Goal: Task Accomplishment & Management: Complete application form

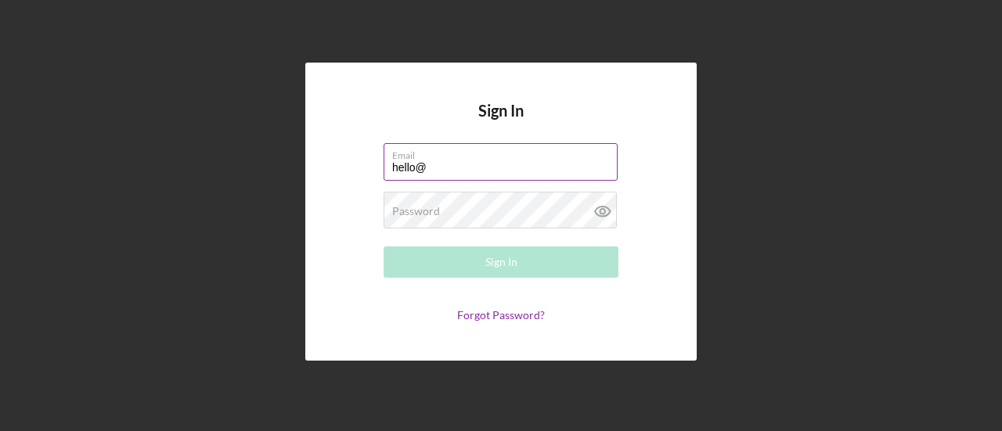
type input "[EMAIL_ADDRESS][DOMAIN_NAME]"
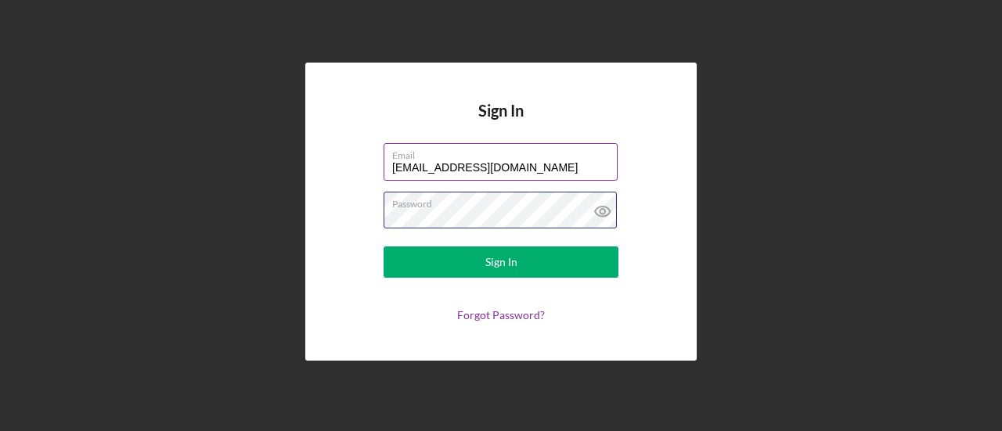
click at [384, 247] on button "Sign In" at bounding box center [501, 262] width 235 height 31
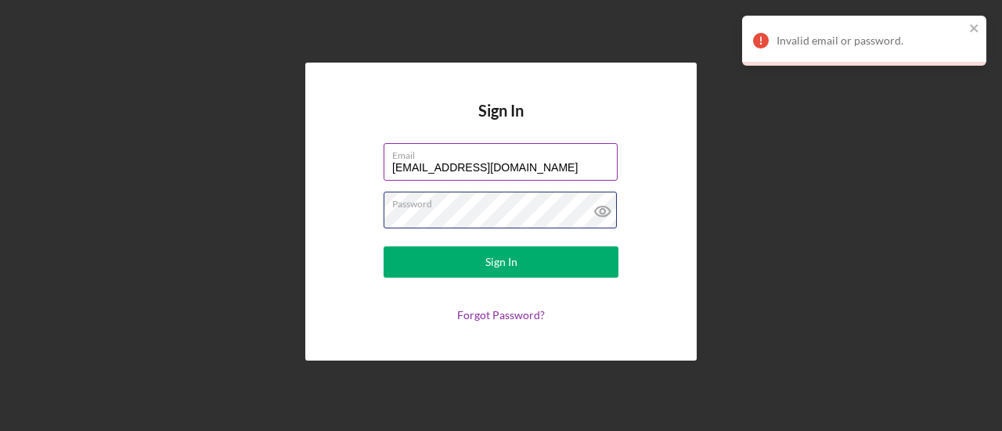
click at [384, 247] on button "Sign In" at bounding box center [501, 262] width 235 height 31
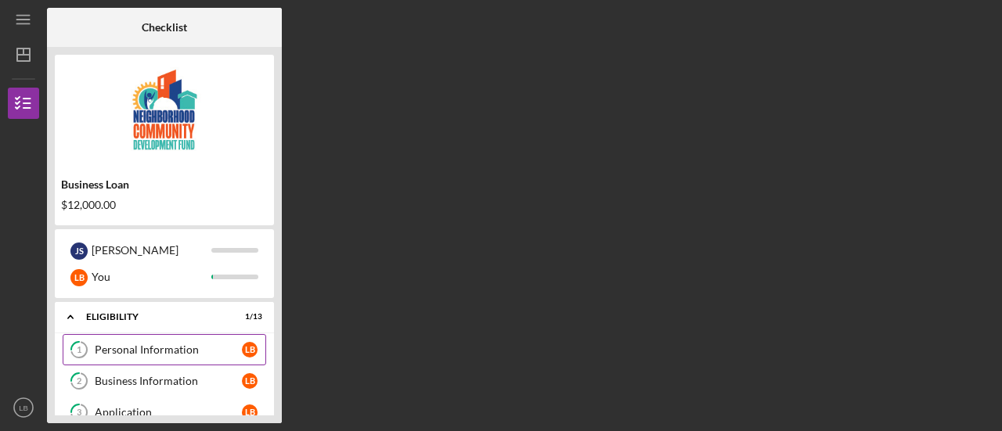
click at [152, 356] on link "1 Personal Information L B" at bounding box center [165, 349] width 204 height 31
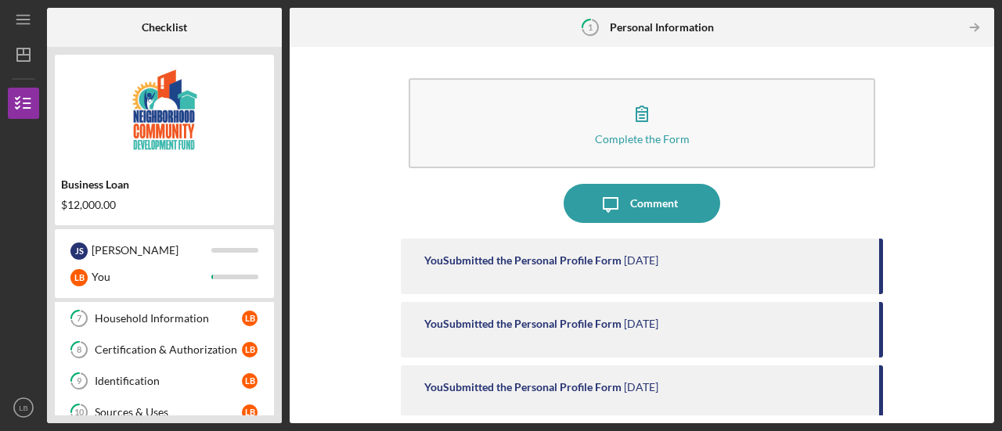
scroll to position [404, 0]
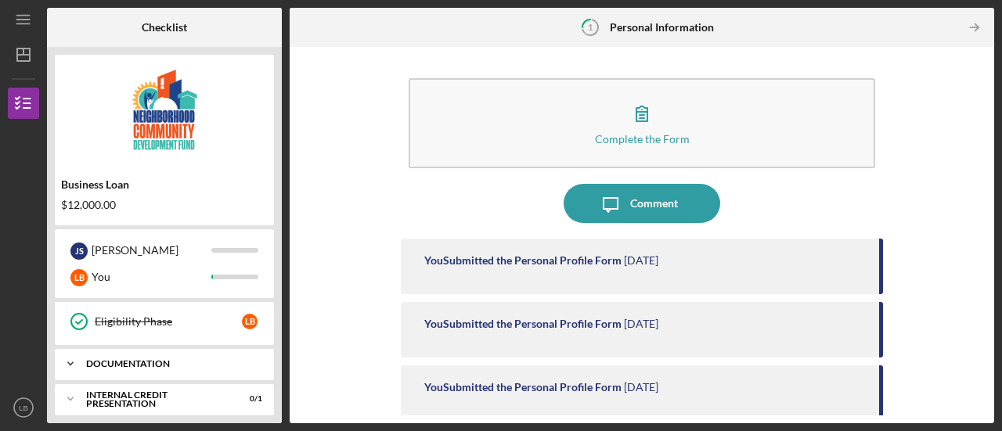
click at [161, 359] on div "documentation" at bounding box center [170, 363] width 168 height 9
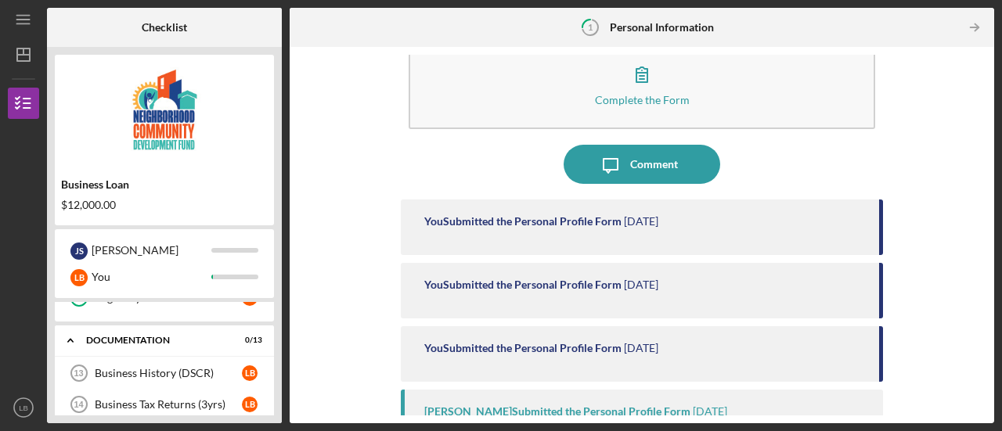
scroll to position [429, 0]
click at [127, 366] on div "Business History (DSCR)" at bounding box center [168, 372] width 147 height 13
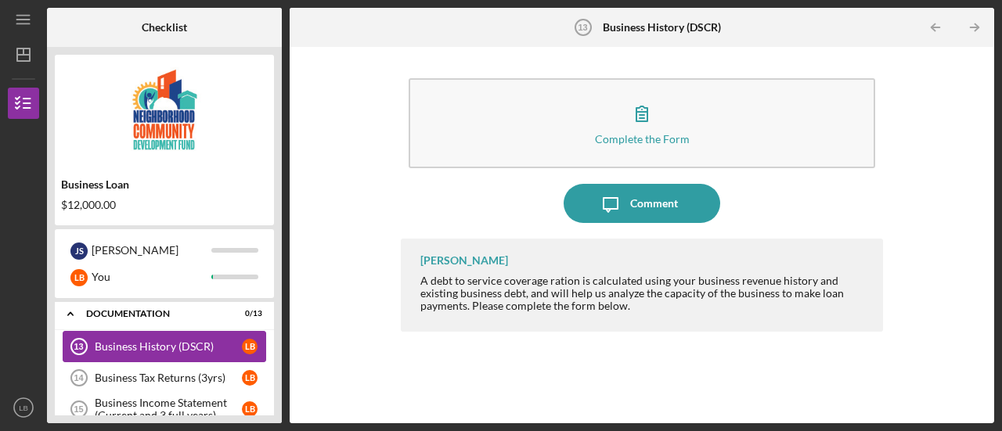
scroll to position [451, 0]
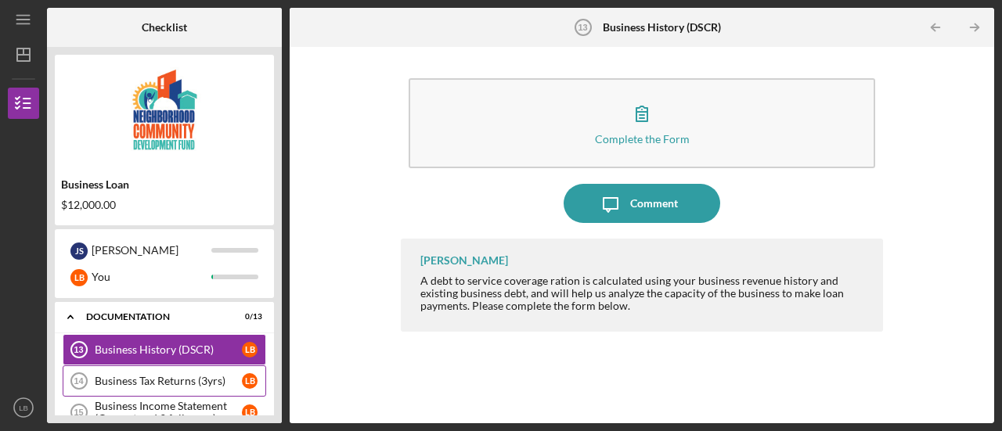
click at [186, 375] on div "Business Tax Returns (3yrs)" at bounding box center [168, 381] width 147 height 13
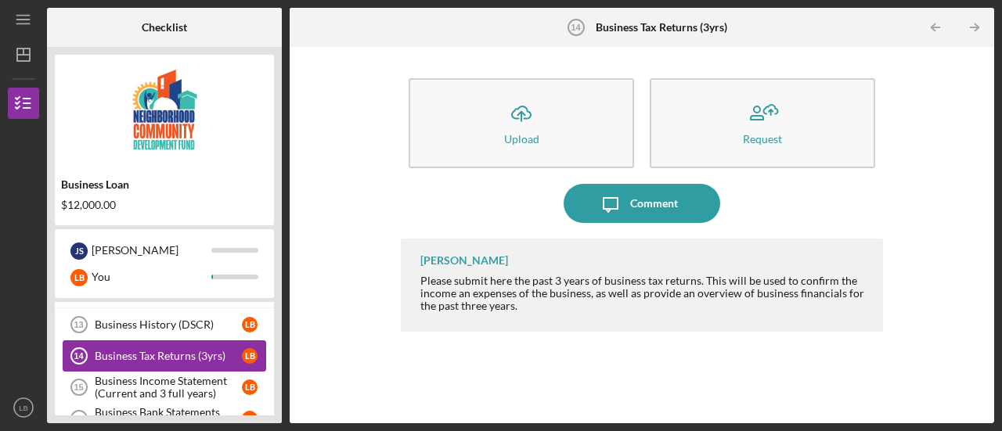
scroll to position [478, 0]
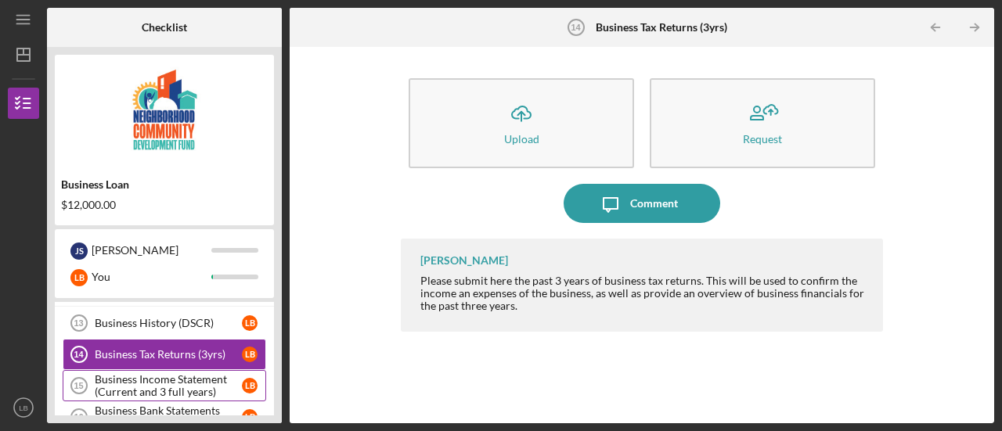
click at [161, 378] on div "Business Income Statement (Current and 3 full years)" at bounding box center [168, 385] width 147 height 25
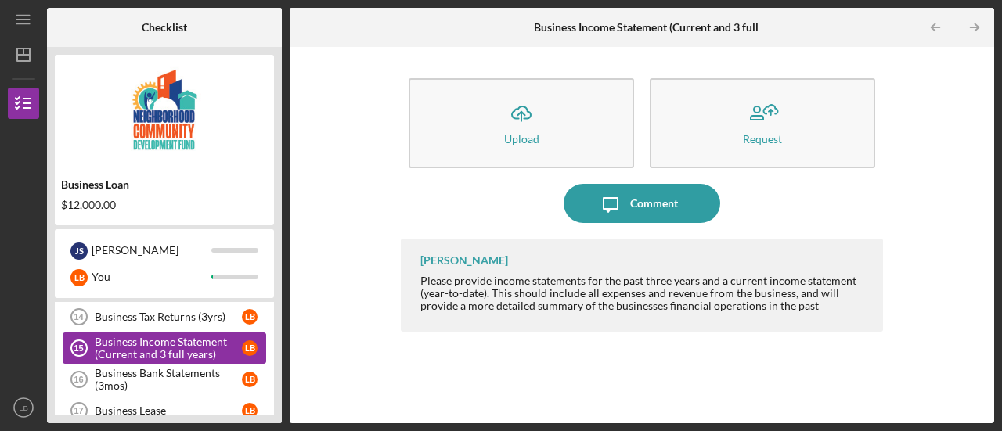
scroll to position [517, 0]
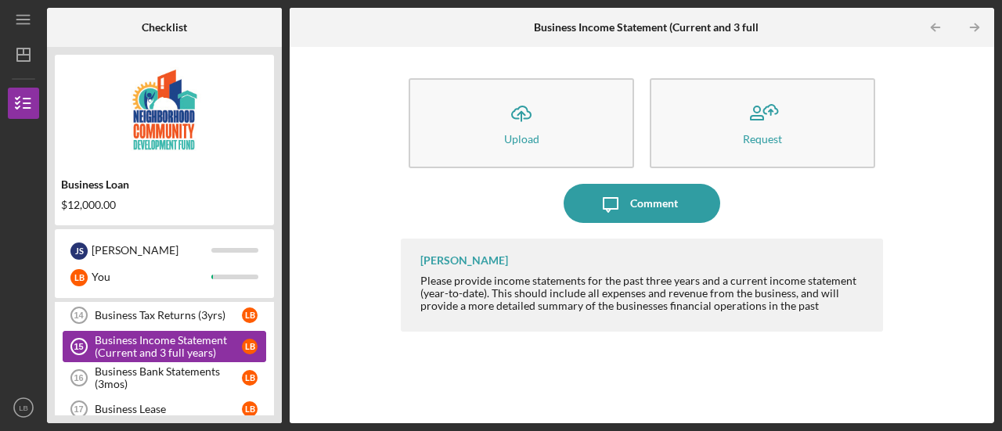
click at [161, 378] on div "Business Bank Statements (3mos)" at bounding box center [168, 378] width 147 height 25
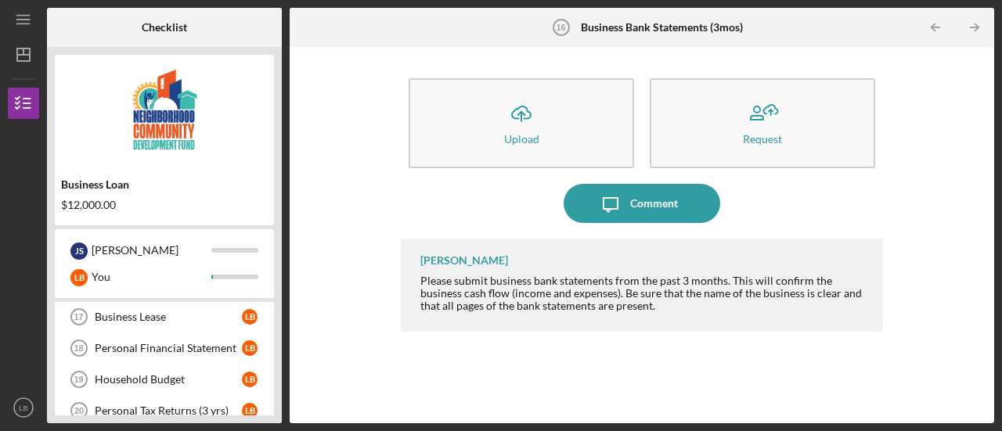
scroll to position [611, 0]
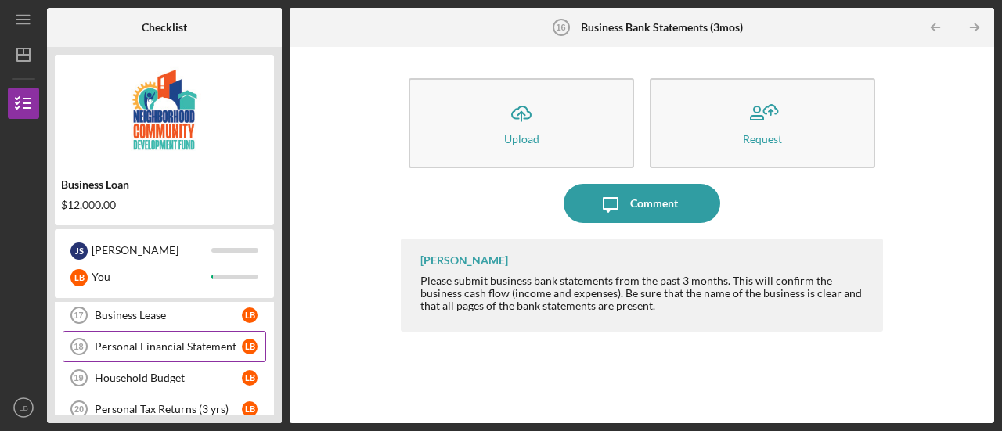
click at [153, 344] on link "Personal Financial Statement 18 Personal Financial Statement L B" at bounding box center [165, 346] width 204 height 31
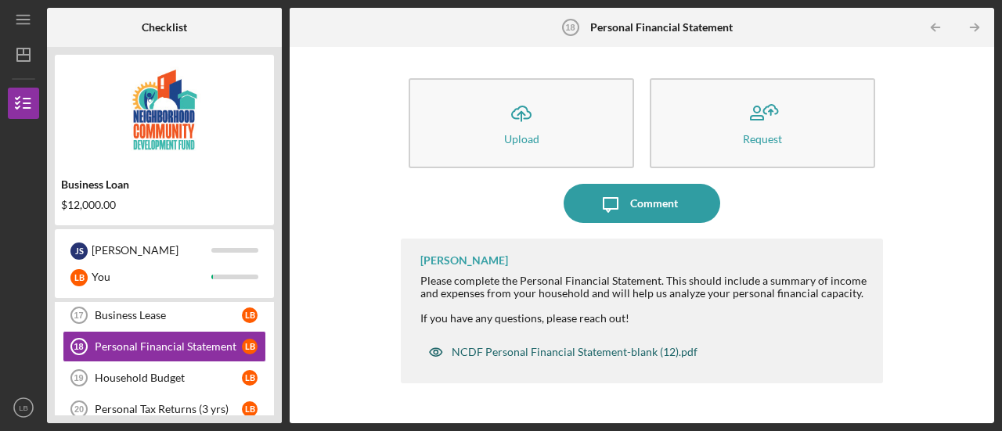
click at [532, 352] on div "NCDF Personal Financial Statement-blank (12).pdf" at bounding box center [575, 352] width 246 height 13
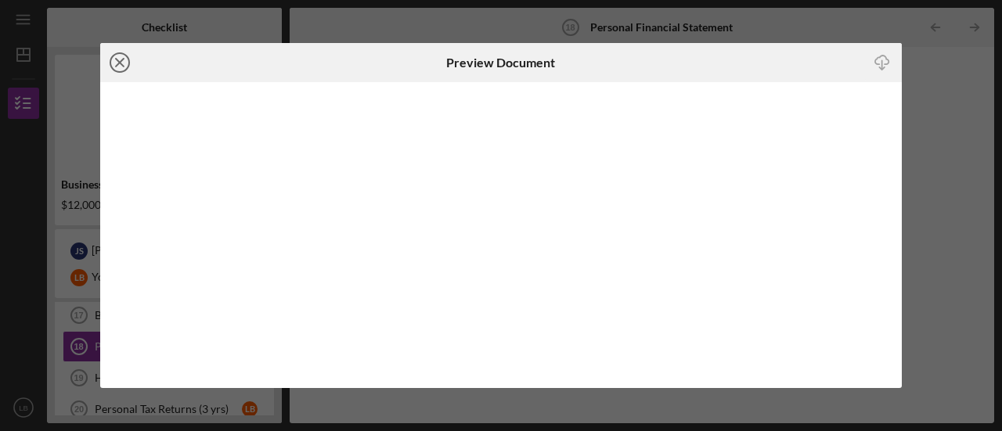
click at [119, 57] on icon "Icon/Close" at bounding box center [119, 62] width 39 height 39
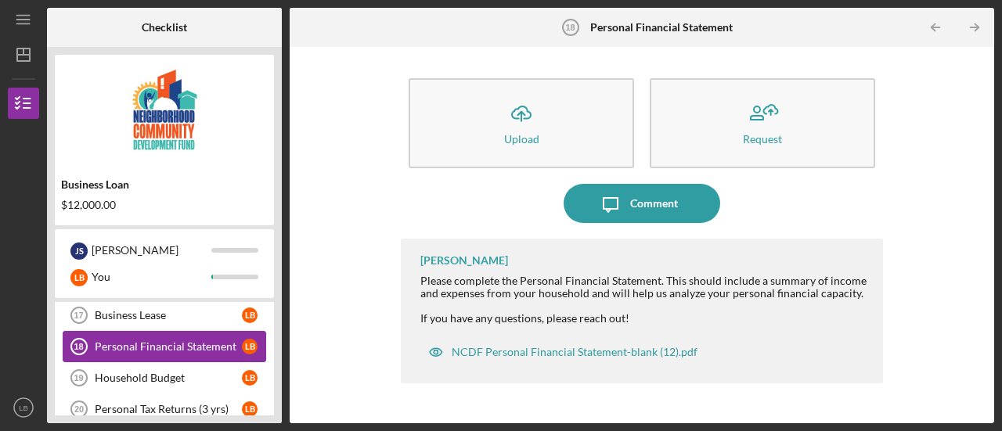
scroll to position [634, 0]
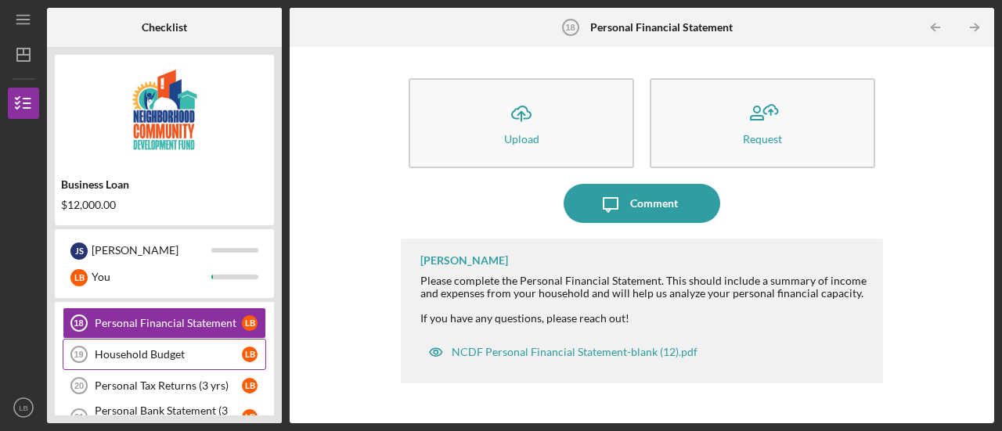
click at [159, 348] on div "Household Budget" at bounding box center [168, 354] width 147 height 13
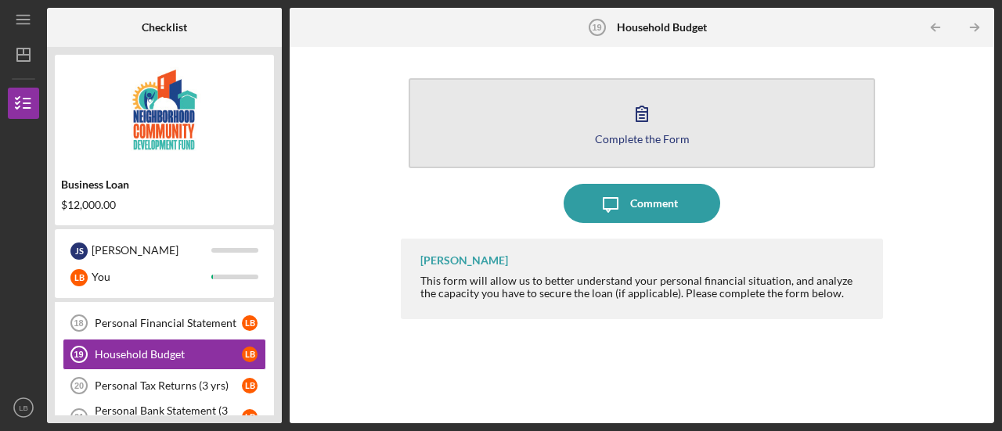
click at [622, 129] on button "Complete the Form Form" at bounding box center [642, 123] width 467 height 90
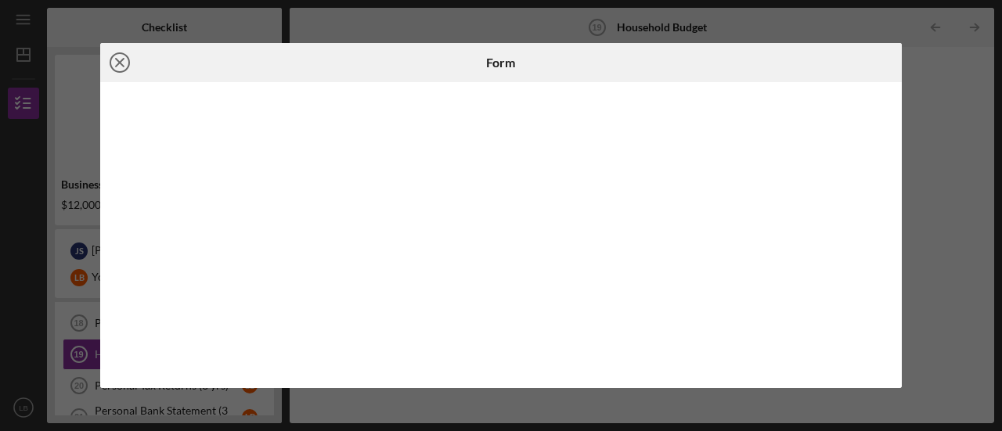
click at [101, 57] on icon "Icon/Close" at bounding box center [119, 62] width 39 height 39
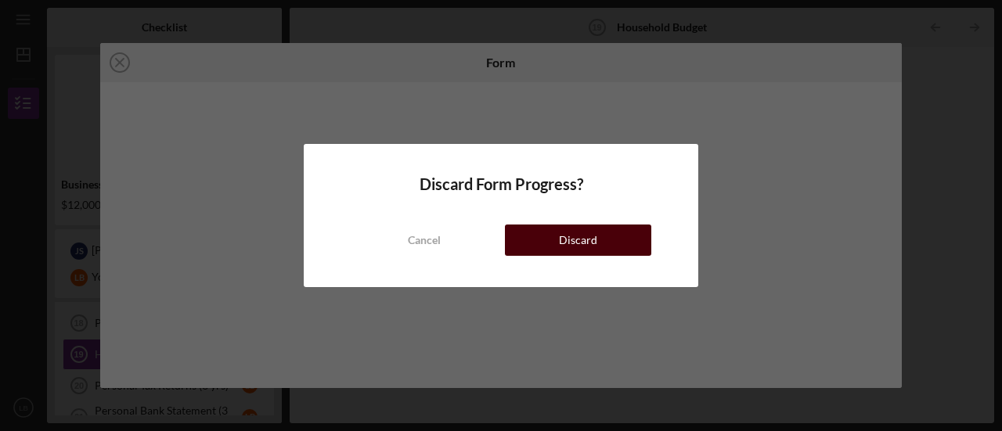
click at [567, 255] on div "Discard" at bounding box center [578, 240] width 38 height 31
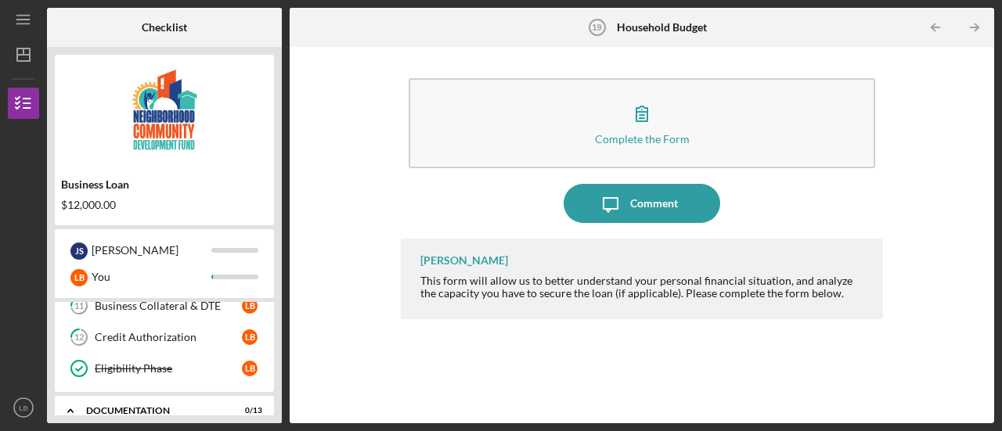
scroll to position [359, 0]
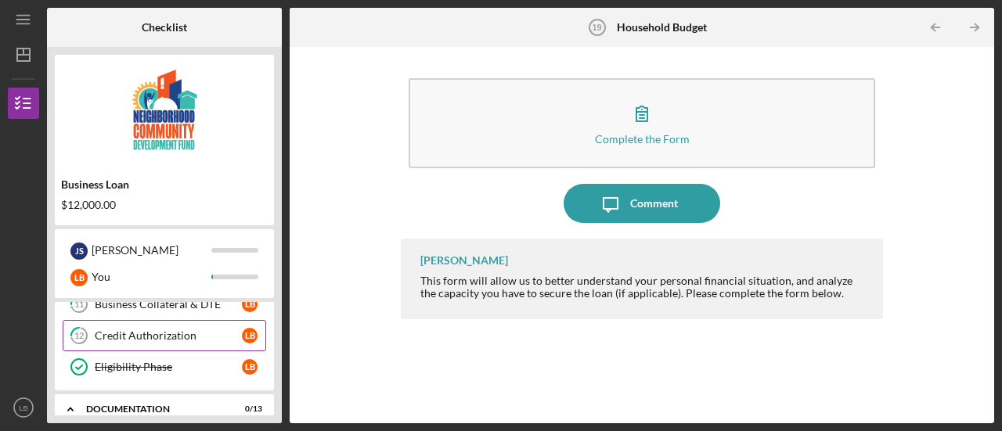
click at [171, 330] on div "Credit Authorization" at bounding box center [168, 336] width 147 height 13
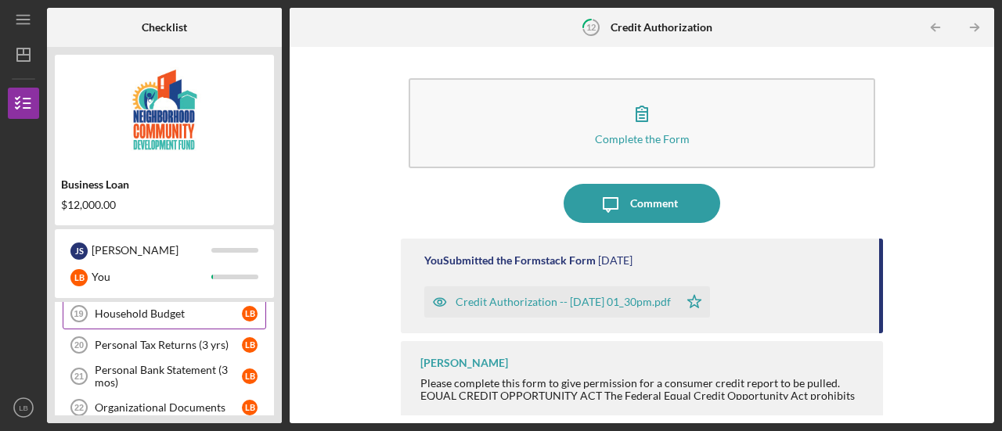
scroll to position [676, 0]
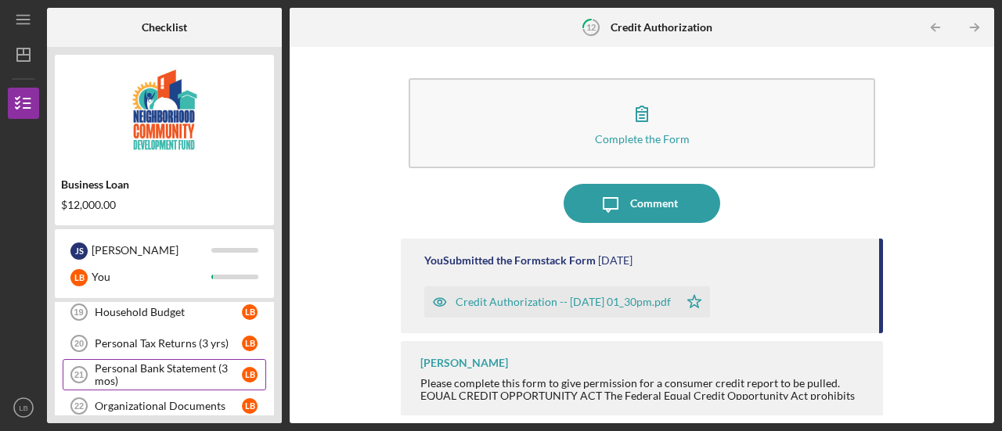
click at [191, 362] on div "Personal Bank Statement (3 mos)" at bounding box center [168, 374] width 147 height 25
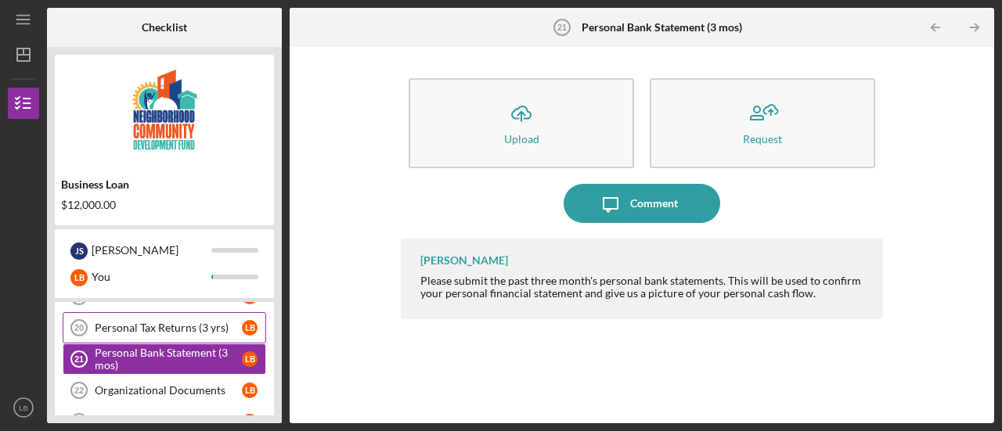
scroll to position [709, 0]
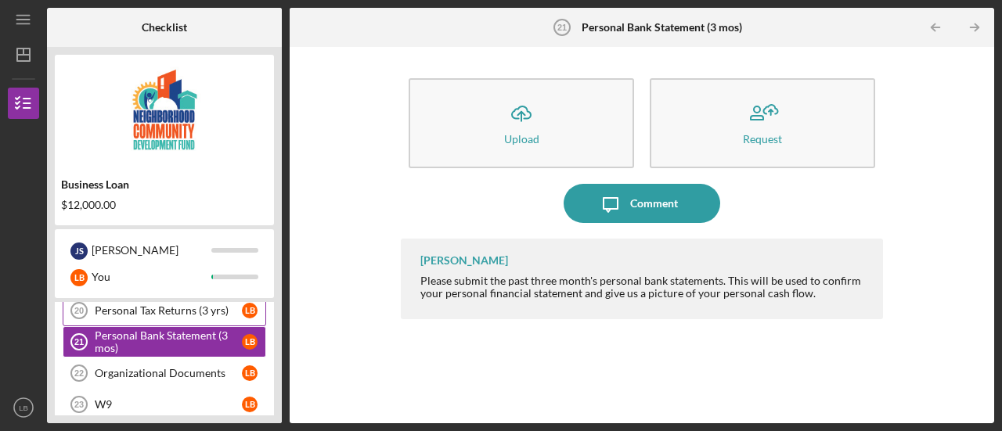
click at [168, 367] on div "Organizational Documents" at bounding box center [168, 373] width 147 height 13
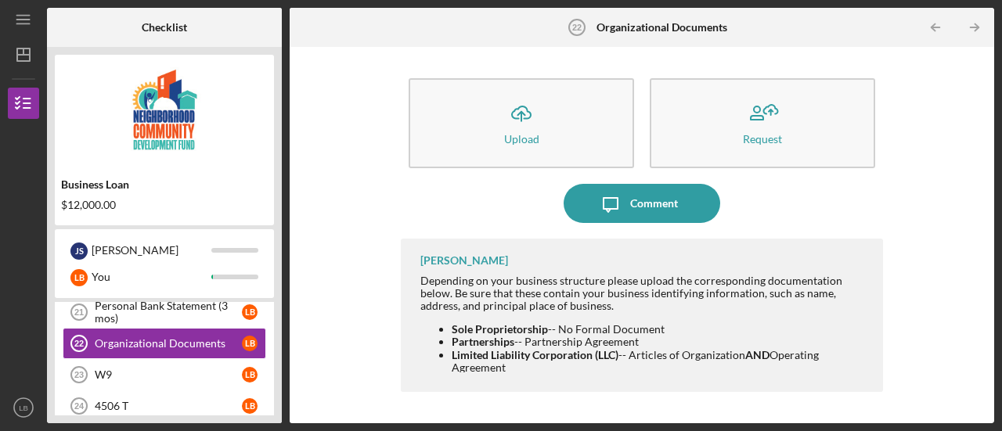
scroll to position [741, 0]
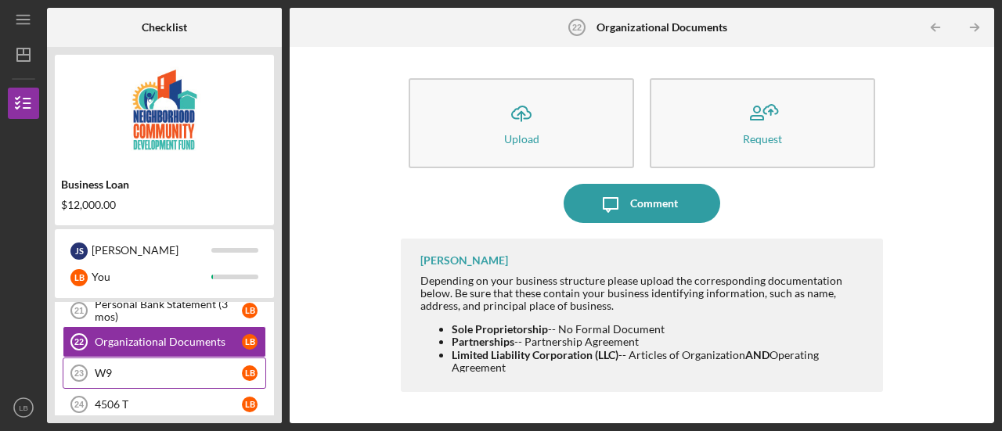
click at [117, 367] on div "W9" at bounding box center [168, 373] width 147 height 13
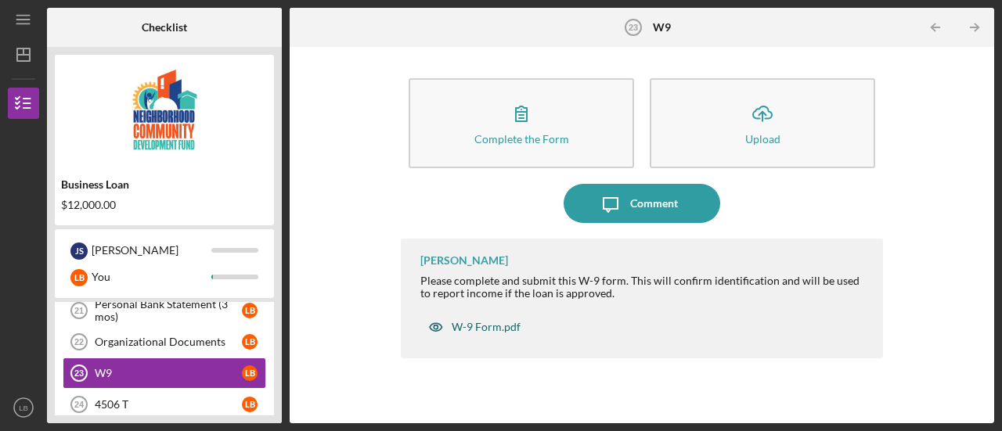
click at [474, 323] on div "W-9 Form.pdf" at bounding box center [486, 327] width 69 height 13
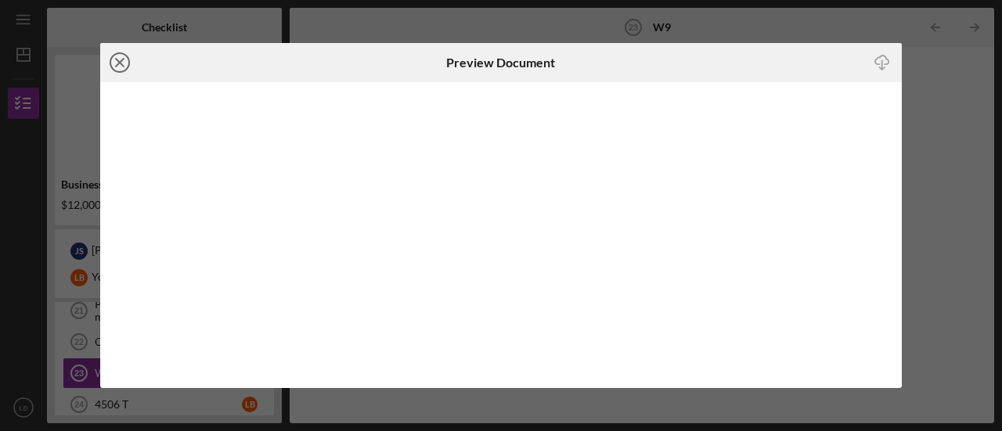
click at [119, 67] on icon "Icon/Close" at bounding box center [119, 62] width 39 height 39
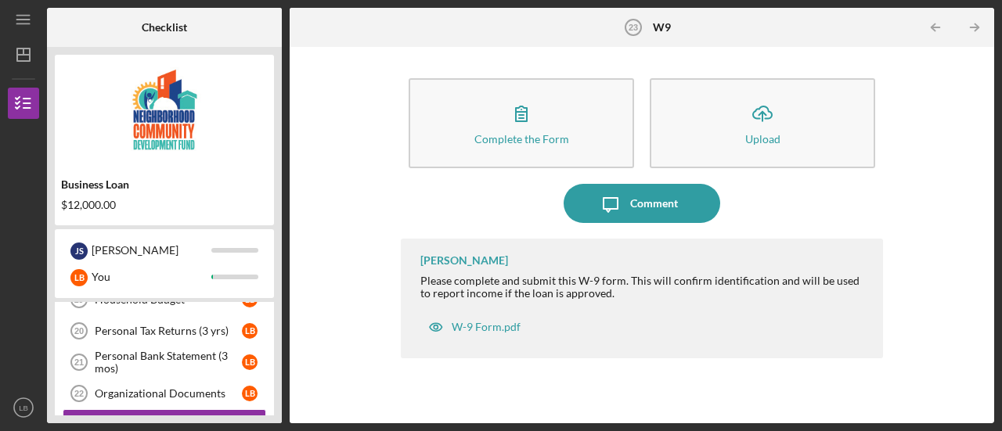
scroll to position [687, 0]
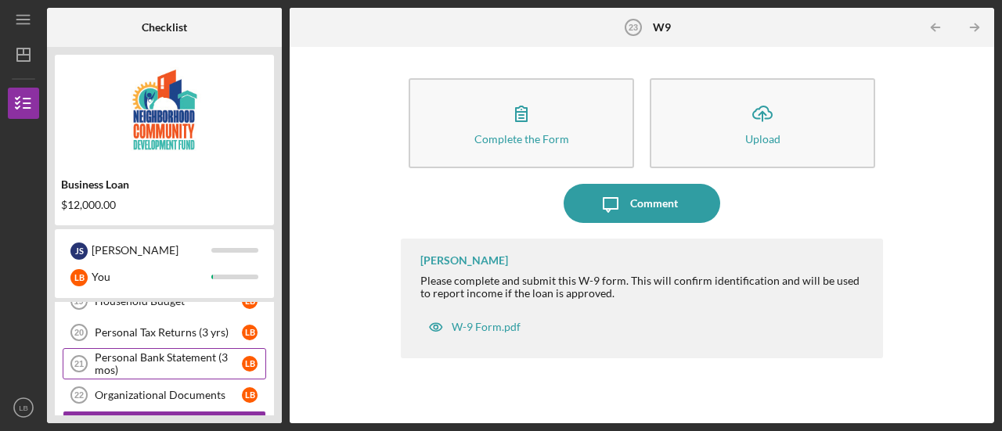
click at [170, 351] on div "Personal Bank Statement (3 mos)" at bounding box center [168, 363] width 147 height 25
